Goal: Information Seeking & Learning: Learn about a topic

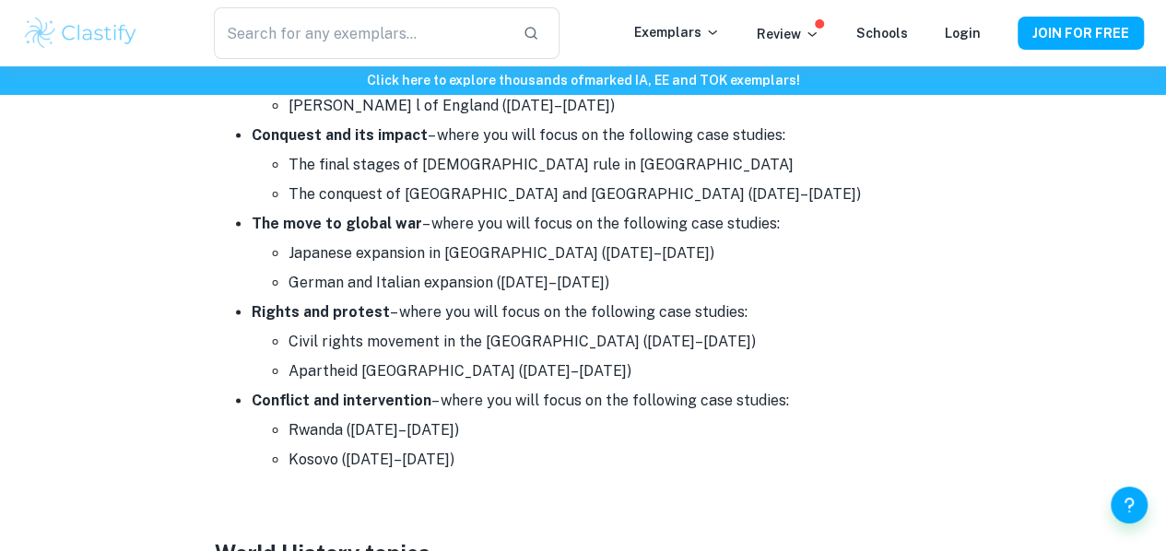
scroll to position [1202, 0]
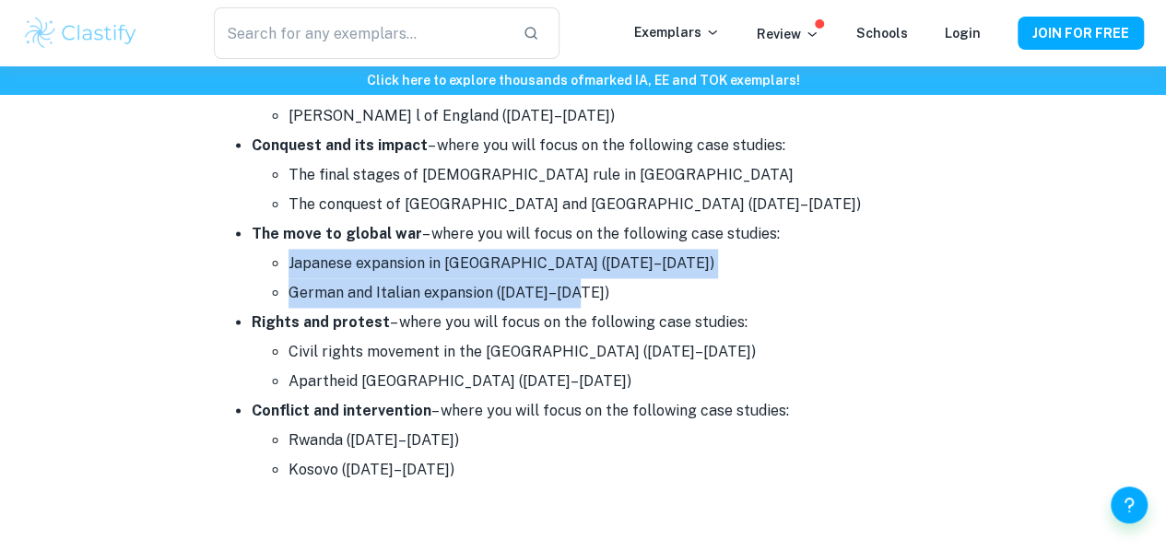
drag, startPoint x: 281, startPoint y: 263, endPoint x: 630, endPoint y: 287, distance: 350.1
click at [630, 287] on ul "Japanese expansion in [GEOGRAPHIC_DATA] ([DATE]–[DATE]) German and Italian expa…" at bounding box center [602, 278] width 700 height 59
click at [630, 287] on li "German and Italian expansion ([DATE]–[DATE])" at bounding box center [619, 292] width 663 height 29
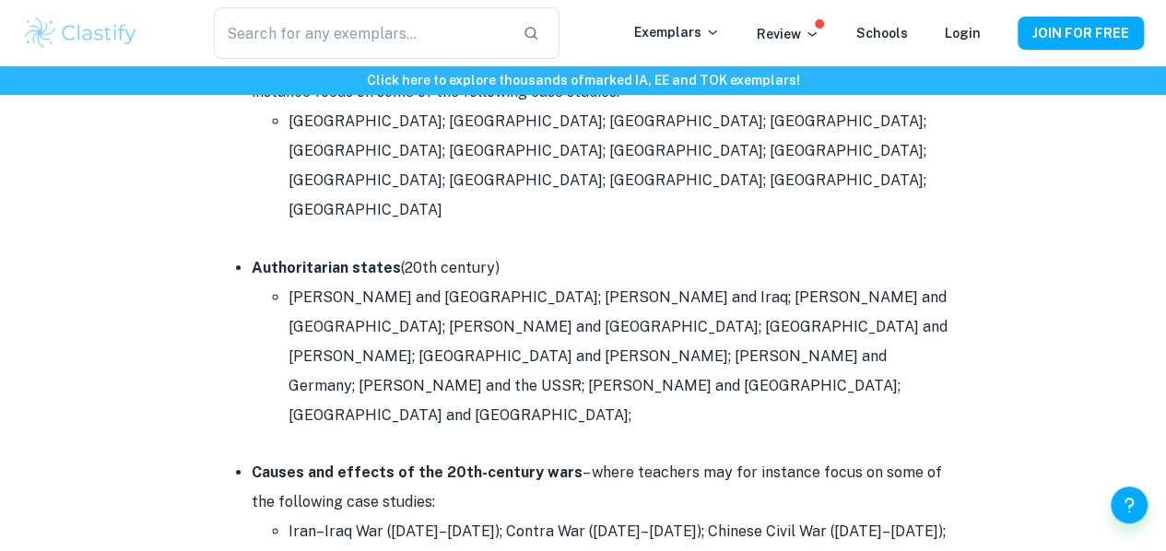
scroll to position [3396, 0]
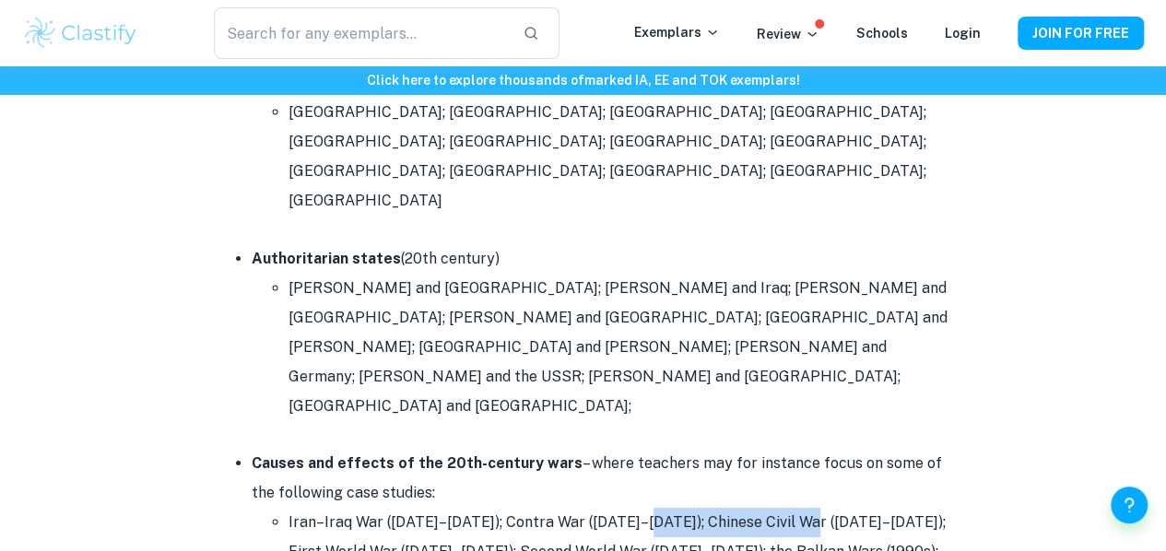
drag, startPoint x: 645, startPoint y: 290, endPoint x: 805, endPoint y: 287, distance: 160.4
click at [805, 508] on li "Iran–Iraq War ([DATE]–[DATE]); Contra War ([DATE]–[DATE]); Chinese Civil War ([…" at bounding box center [619, 552] width 663 height 88
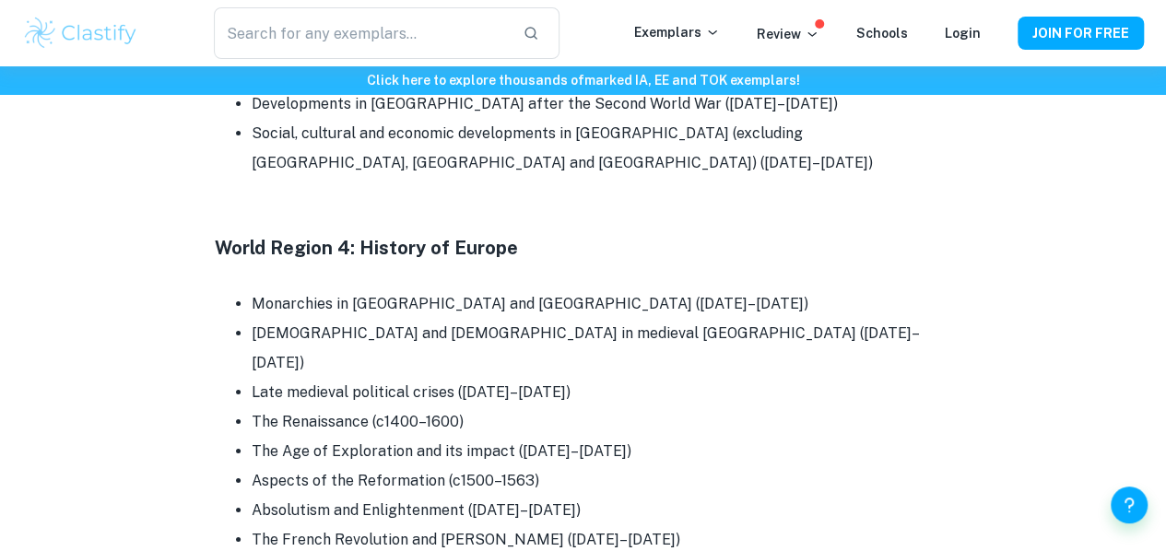
scroll to position [6461, 0]
drag, startPoint x: 252, startPoint y: 285, endPoint x: 513, endPoint y: 268, distance: 261.3
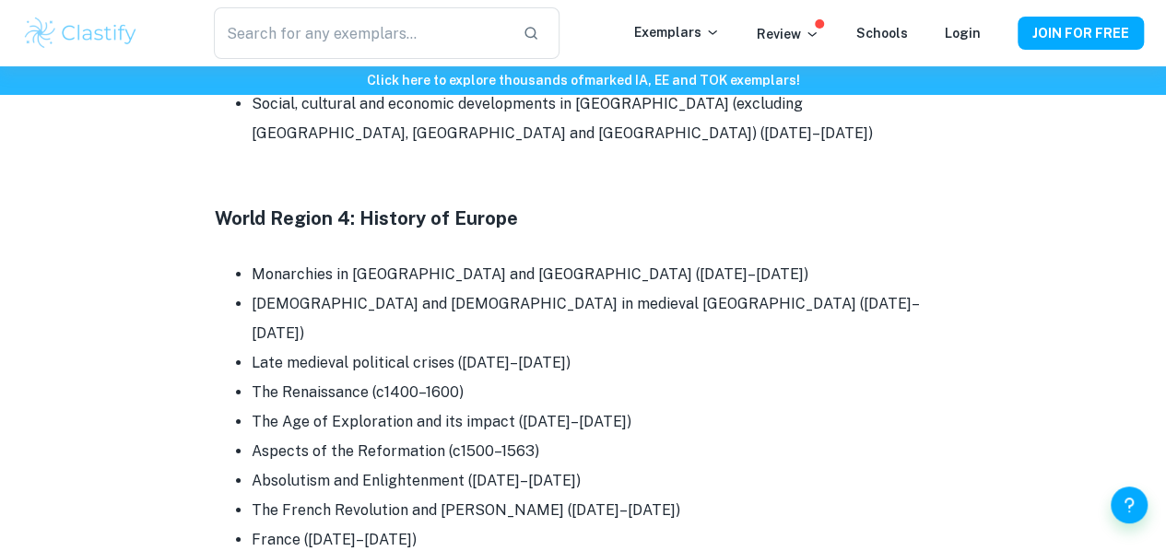
scroll to position [6489, 0]
